Goal: Information Seeking & Learning: Learn about a topic

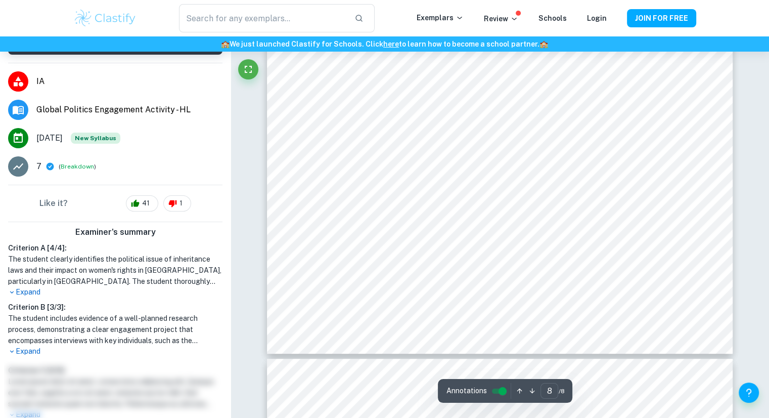
scroll to position [4383, 0]
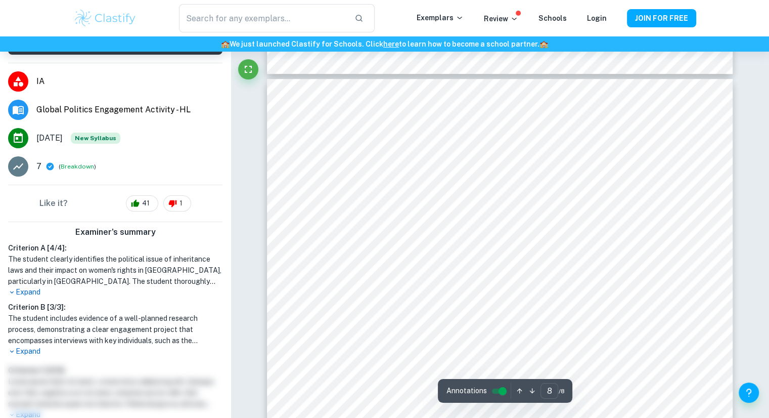
type input "7"
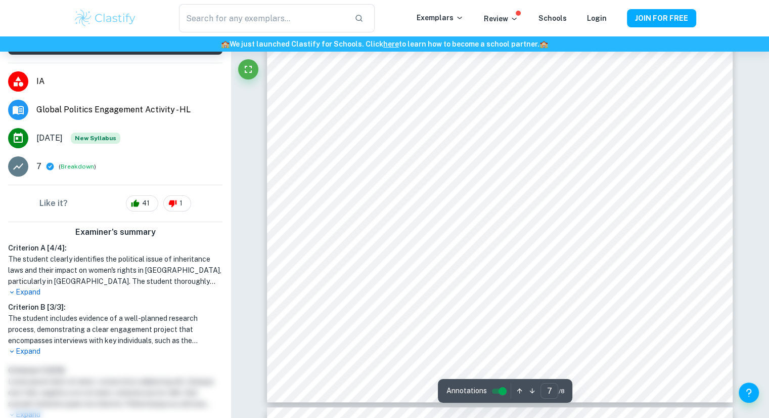
scroll to position [4061, 0]
